Goal: Download file/media

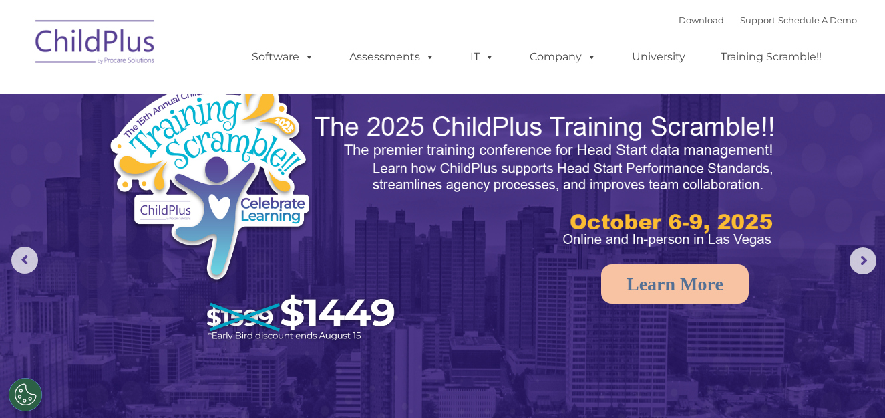
select select "MEDIUM"
click at [92, 37] on img at bounding box center [96, 44] width 134 height 67
select select "MEDIUM"
click at [698, 18] on link "Download" at bounding box center [701, 20] width 45 height 11
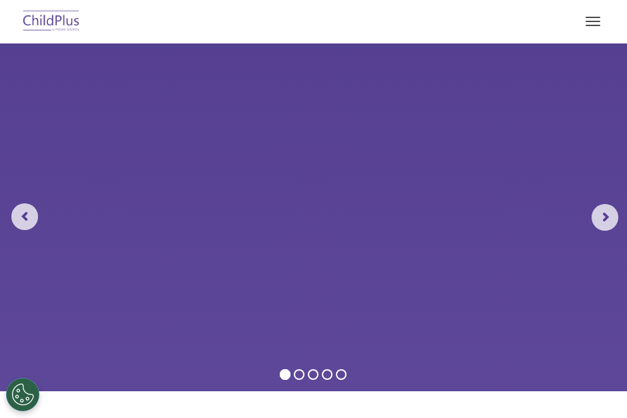
select select "MEDIUM"
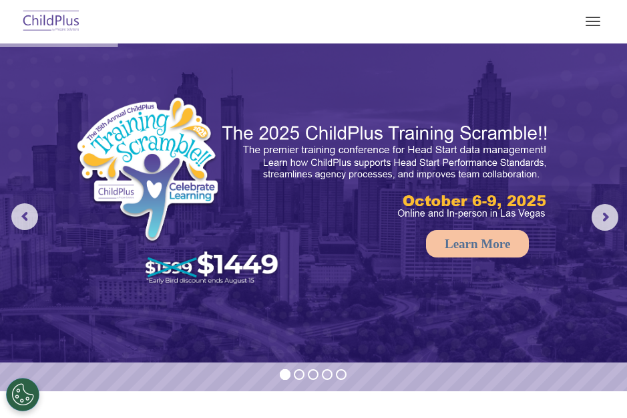
click at [76, 23] on img at bounding box center [51, 21] width 63 height 31
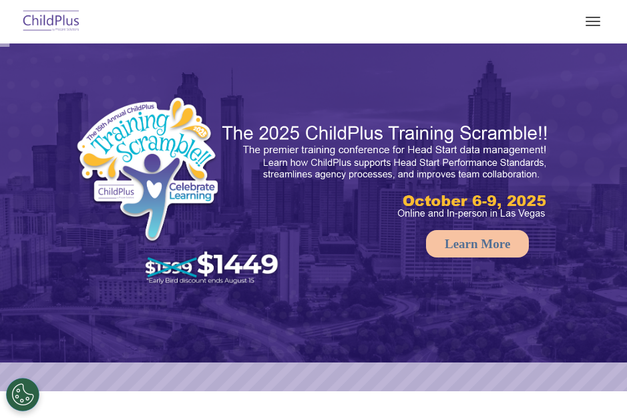
select select "MEDIUM"
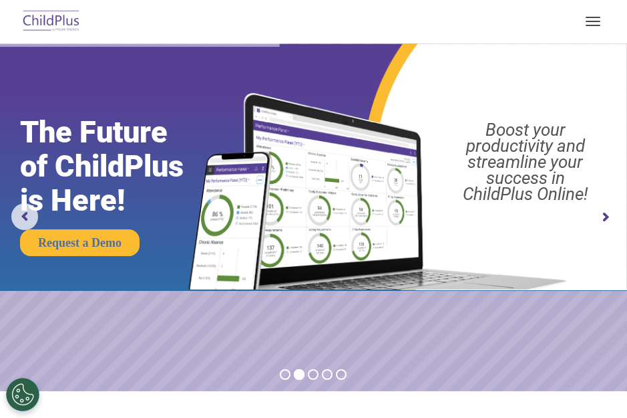
click at [595, 27] on button "button" at bounding box center [593, 21] width 28 height 21
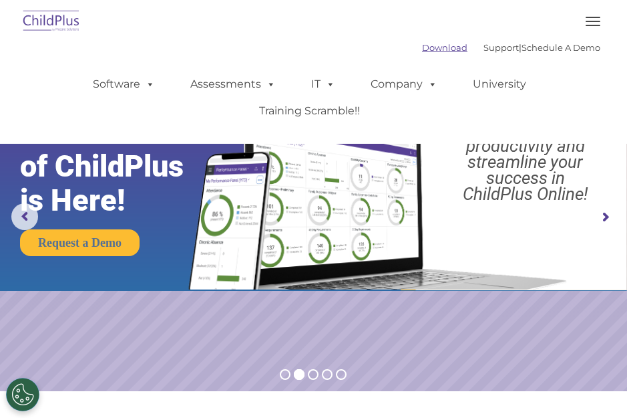
click at [430, 49] on link "Download" at bounding box center [444, 47] width 45 height 11
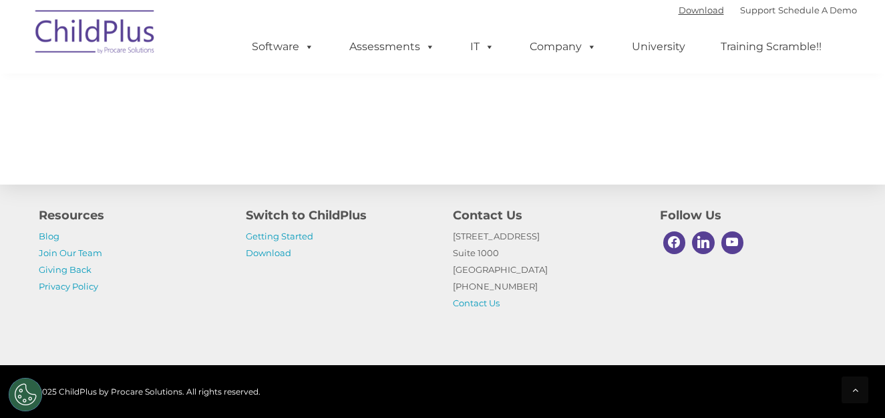
scroll to position [1646, 0]
click at [291, 236] on link "Getting Started" at bounding box center [279, 236] width 67 height 11
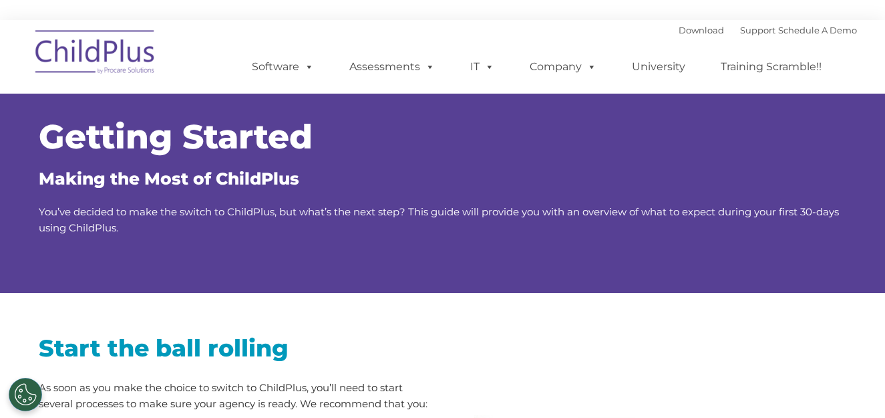
click at [121, 57] on img at bounding box center [96, 54] width 134 height 67
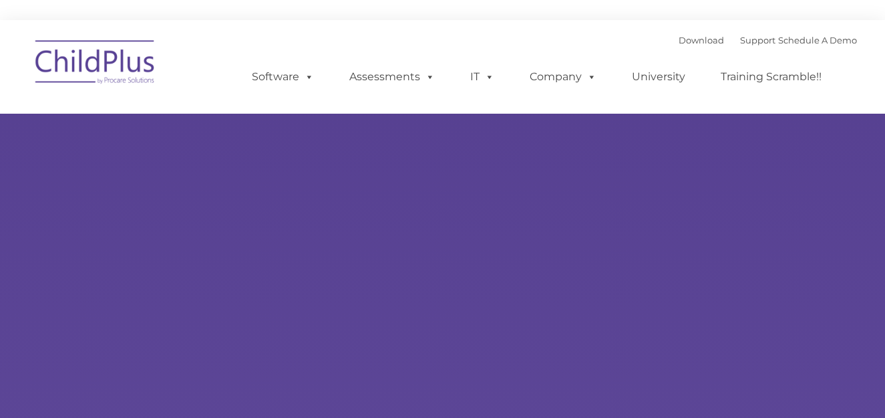
type input ""
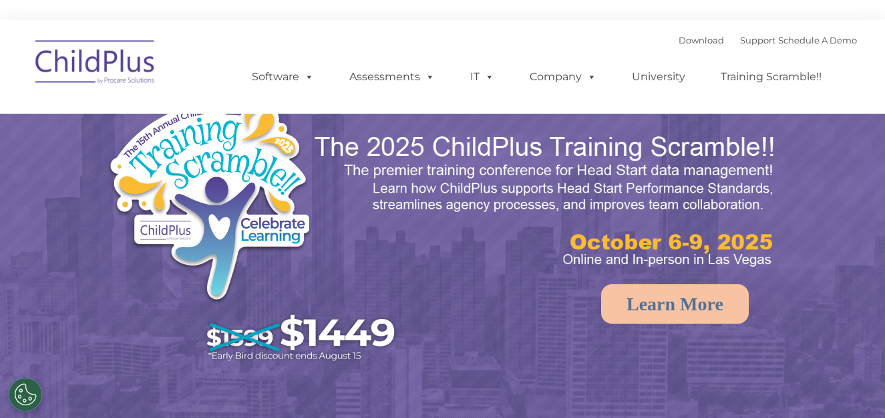
select select "MEDIUM"
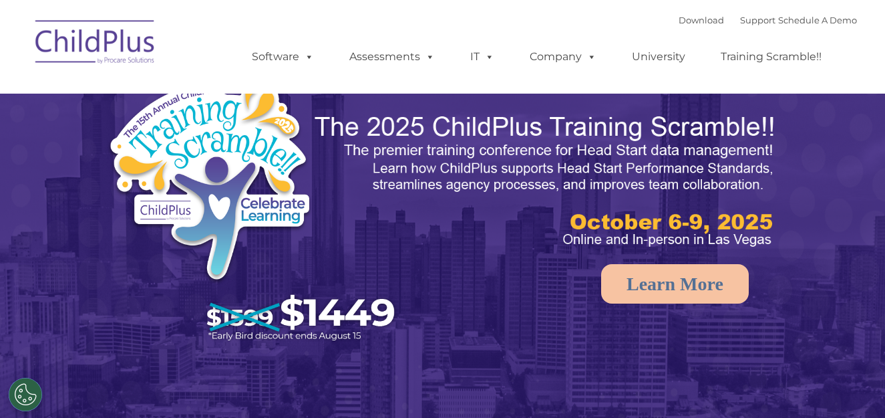
select select "MEDIUM"
click at [696, 14] on div "Download Support | Schedule A Demo " at bounding box center [768, 20] width 178 height 20
click at [679, 13] on div "Download Support | Schedule A Demo " at bounding box center [768, 20] width 178 height 20
click at [679, 20] on link "Download" at bounding box center [701, 20] width 45 height 11
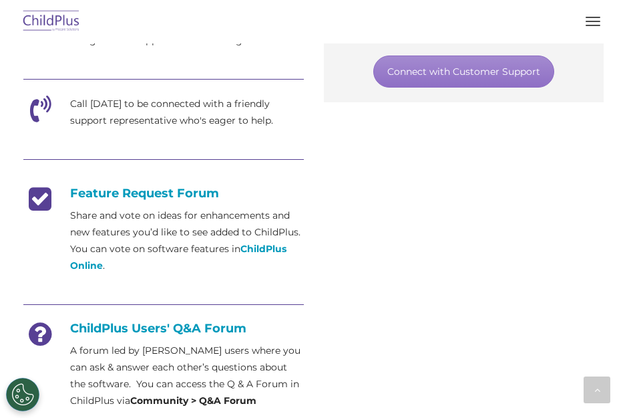
scroll to position [502, 0]
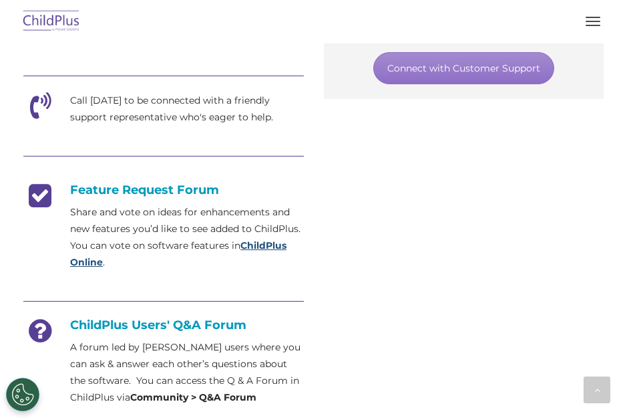
click at [275, 263] on strong "ChildPlus Online" at bounding box center [178, 253] width 216 height 29
